Goal: Task Accomplishment & Management: Complete application form

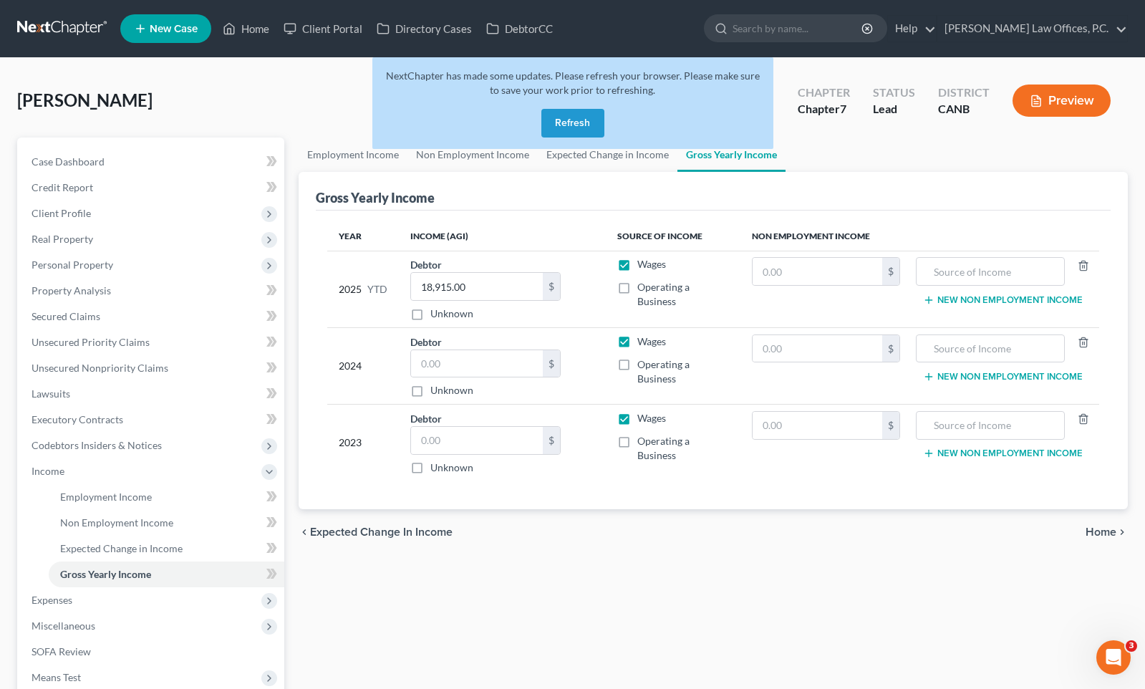
click at [587, 134] on button "Refresh" at bounding box center [572, 123] width 63 height 29
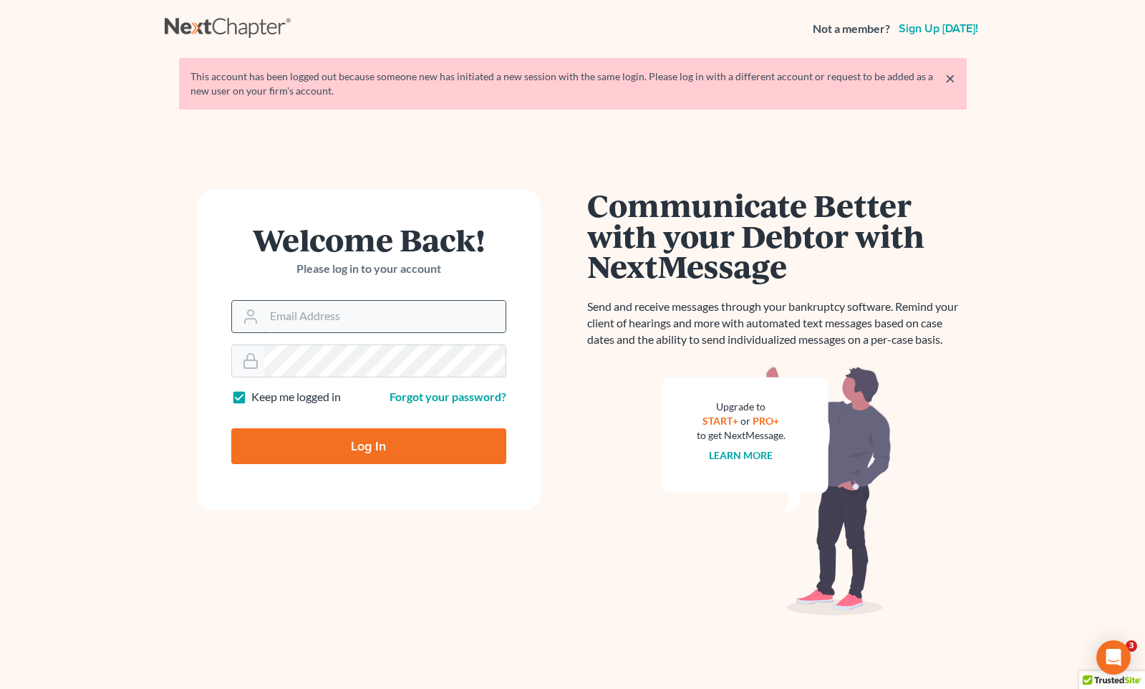
click at [337, 327] on input "Email Address" at bounding box center [384, 317] width 241 height 32
type input "[PERSON_NAME][EMAIL_ADDRESS][DOMAIN_NAME]"
click at [363, 450] on input "Log In" at bounding box center [368, 446] width 275 height 36
type input "Thinking..."
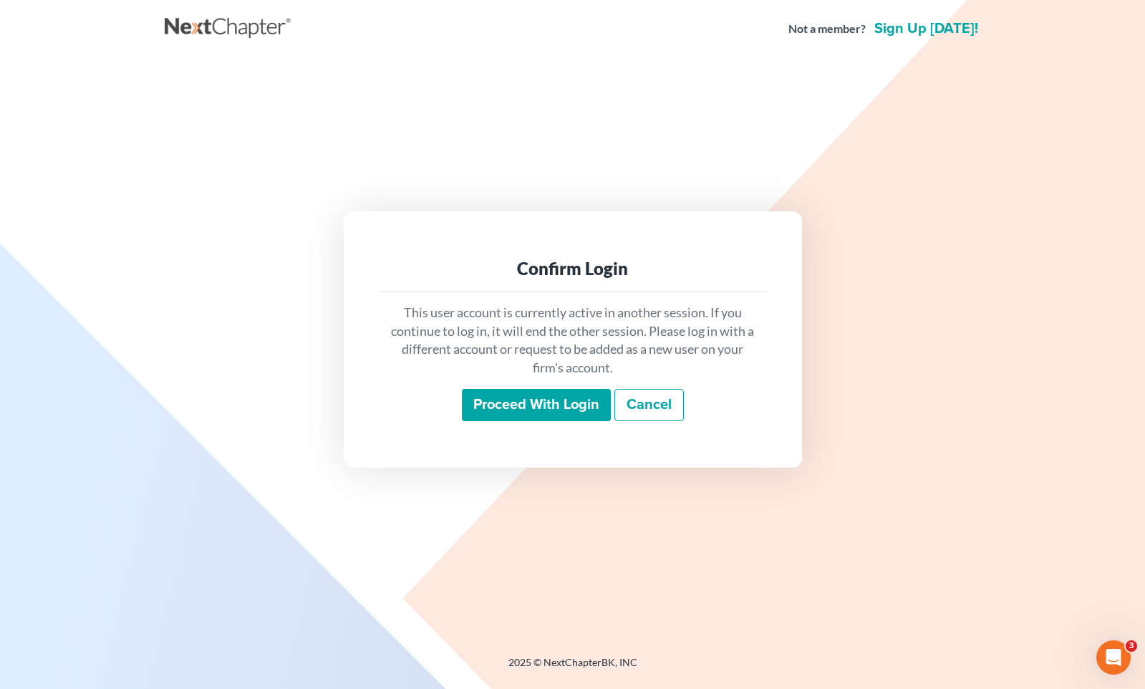
click at [490, 408] on input "Proceed with login" at bounding box center [536, 405] width 149 height 33
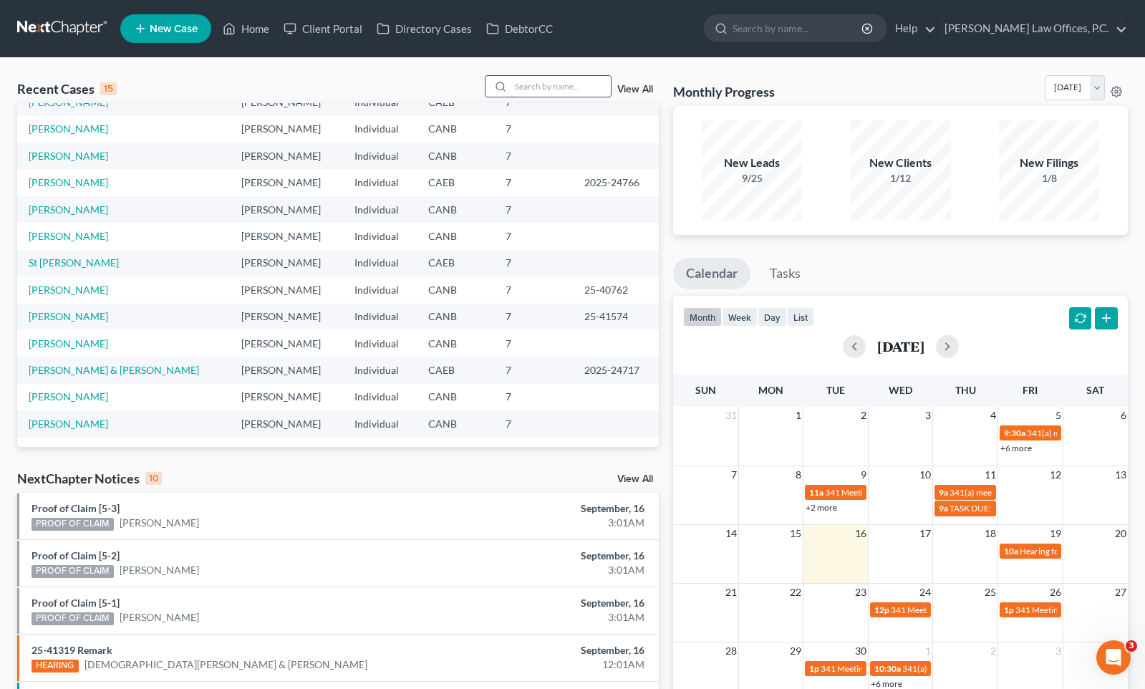
click at [531, 85] on input "search" at bounding box center [561, 86] width 100 height 21
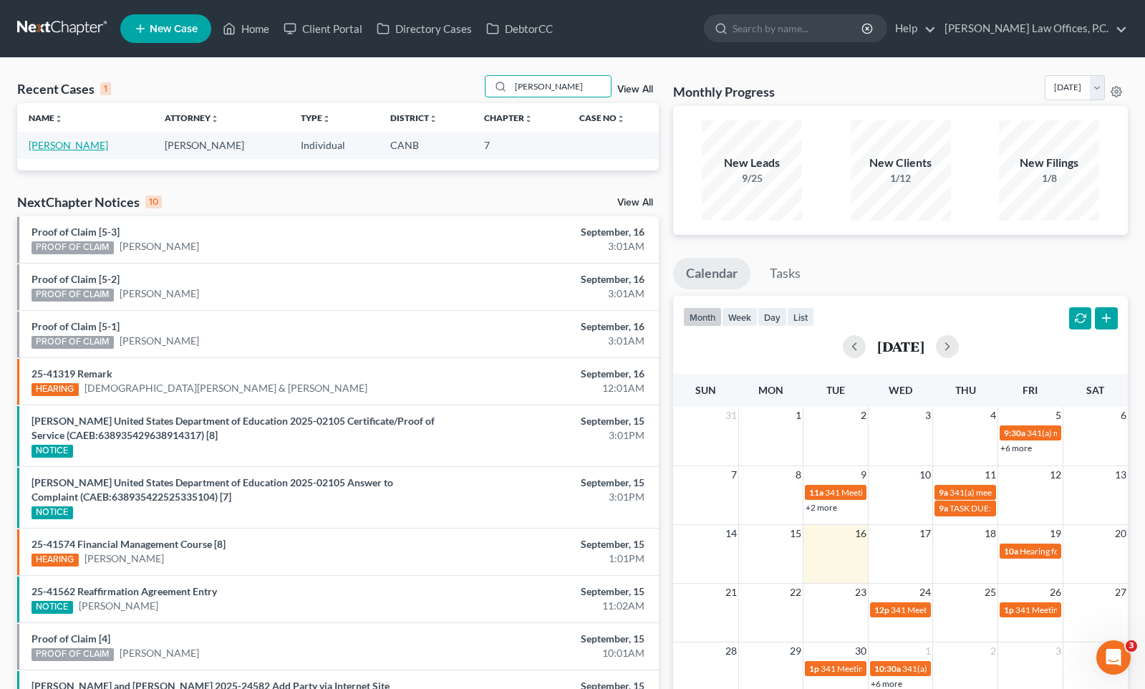
type input "[PERSON_NAME]"
click at [75, 149] on link "[PERSON_NAME]" at bounding box center [69, 145] width 80 height 12
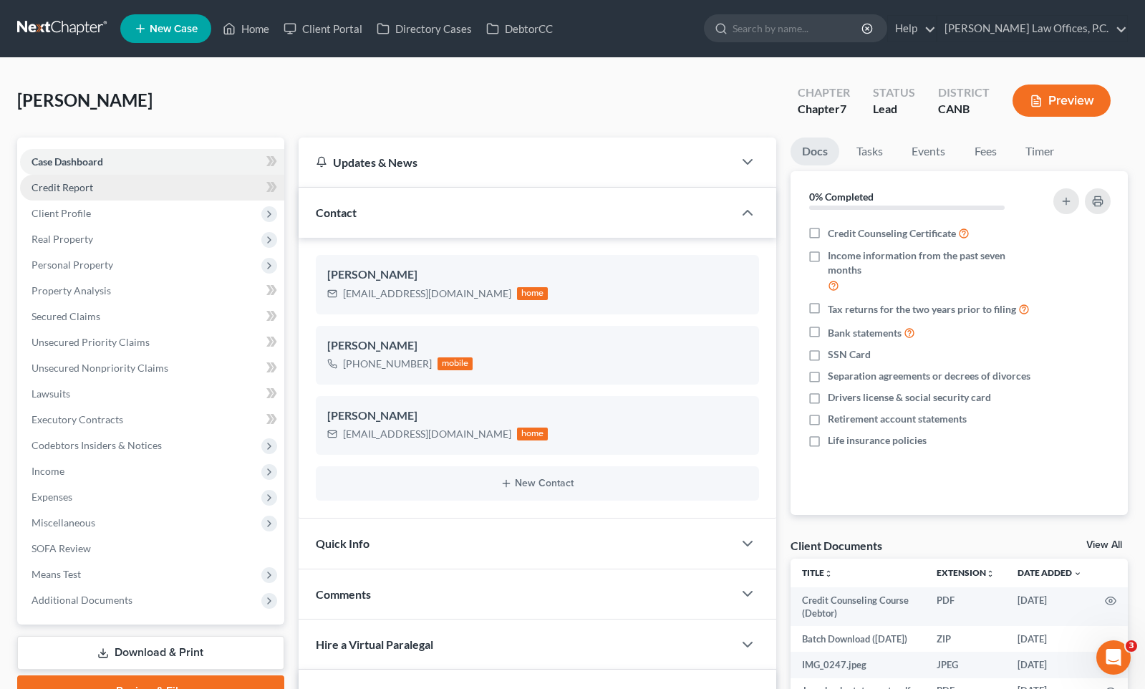
click at [87, 186] on span "Credit Report" at bounding box center [63, 187] width 62 height 12
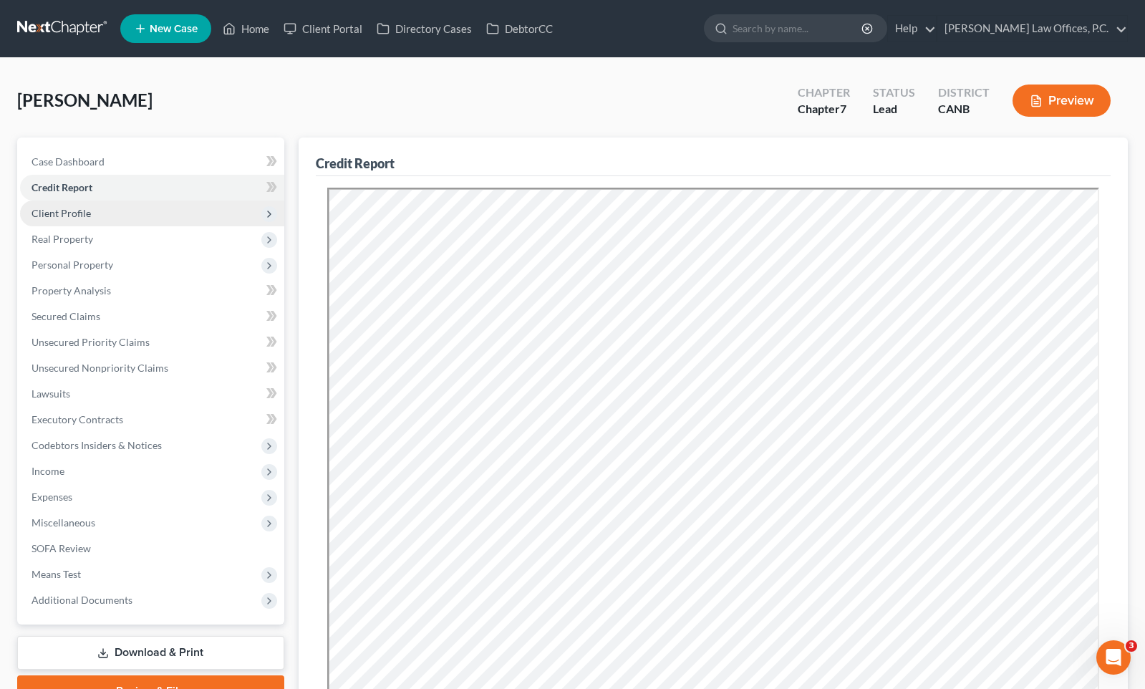
click at [101, 213] on span "Client Profile" at bounding box center [152, 214] width 264 height 26
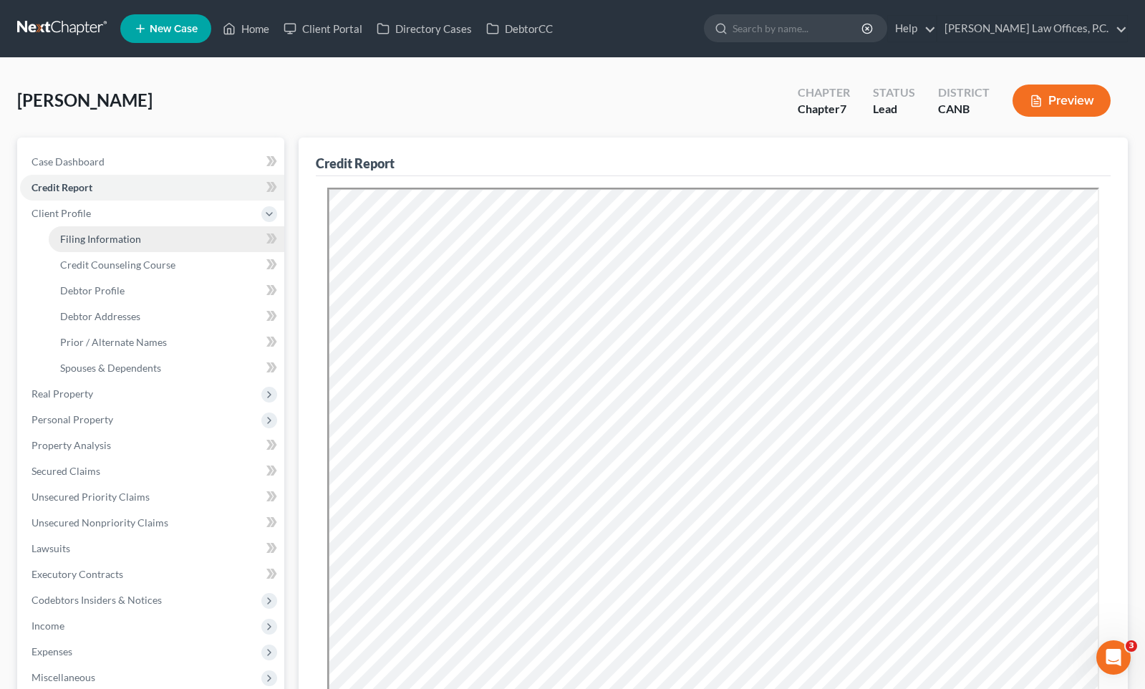
click at [105, 241] on span "Filing Information" at bounding box center [100, 239] width 81 height 12
select select "1"
select select "0"
select select "4"
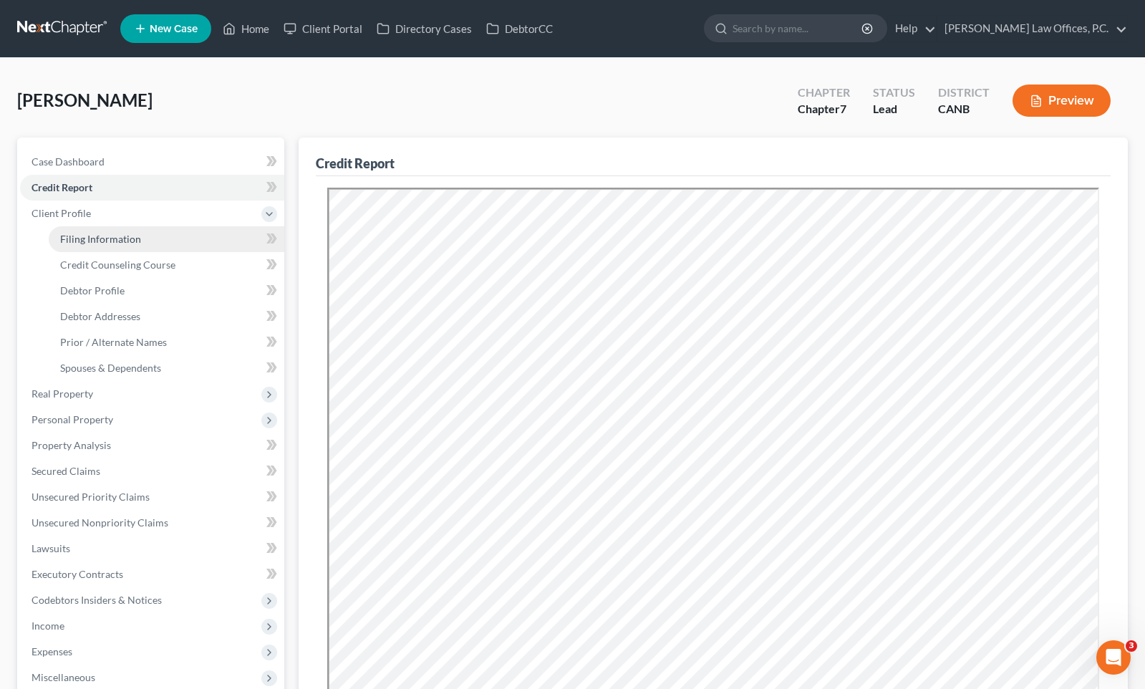
select select "0"
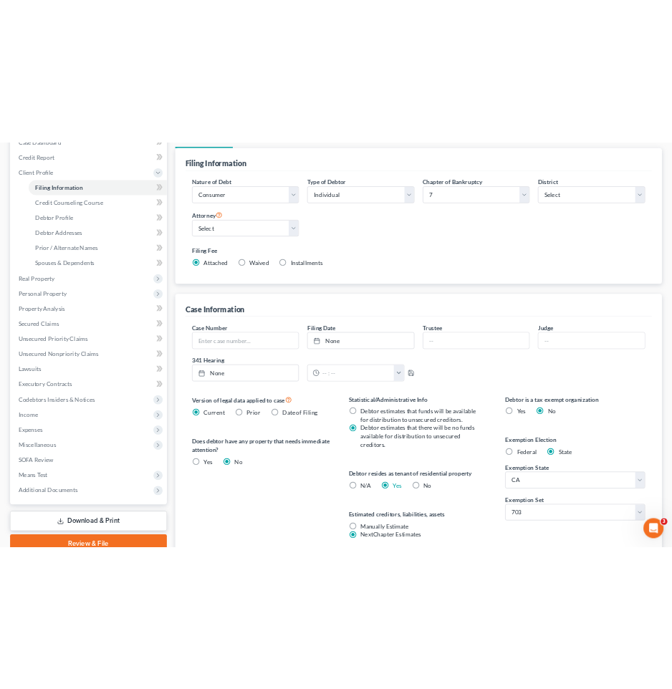
scroll to position [159, 0]
